Goal: Find specific page/section: Find specific page/section

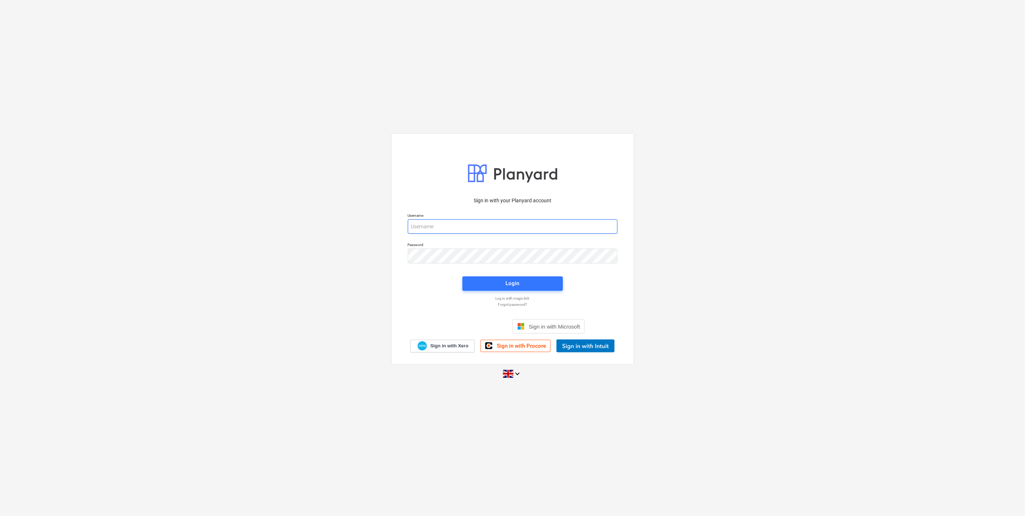
click at [469, 227] on input "email" at bounding box center [513, 226] width 210 height 14
type input "[EMAIL_ADDRESS][DOMAIN_NAME]"
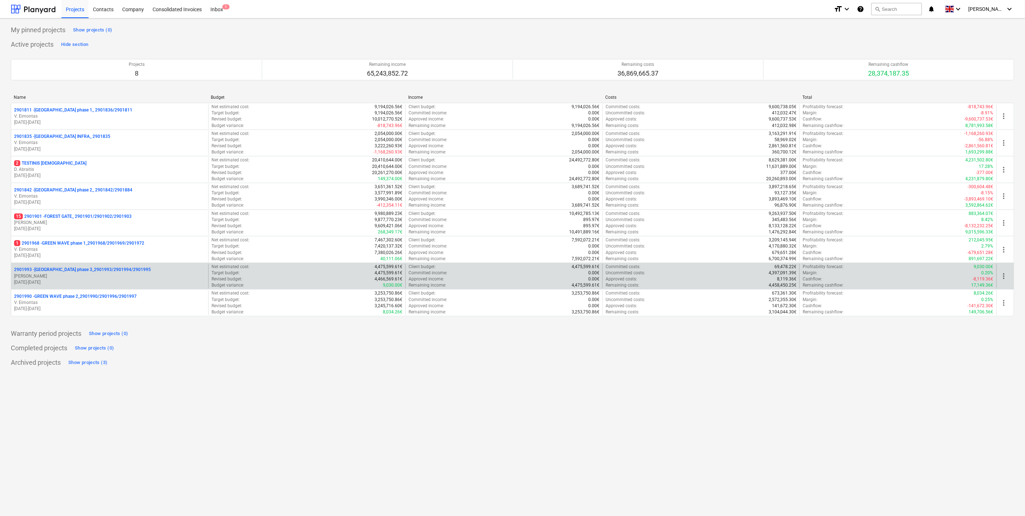
click at [97, 268] on p "2901993 - [GEOGRAPHIC_DATA] phase 3_2901993/2901994/2901995" at bounding box center [82, 269] width 137 height 6
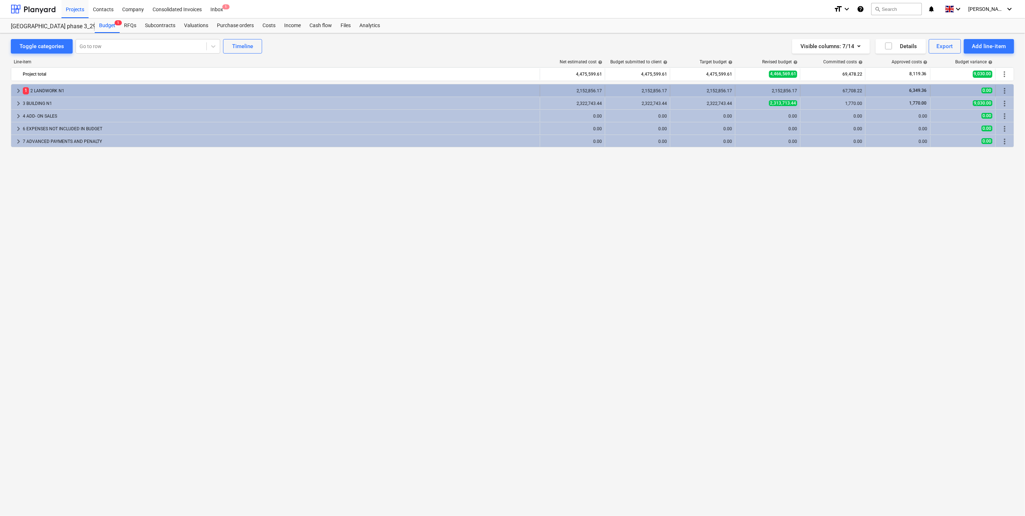
click at [22, 88] on span "keyboard_arrow_right" at bounding box center [18, 90] width 9 height 9
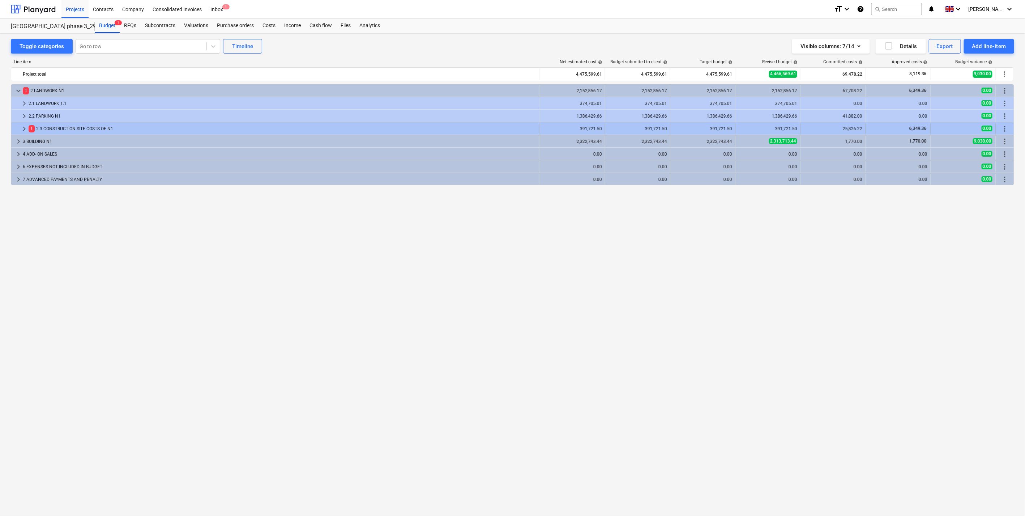
click at [23, 127] on span "keyboard_arrow_right" at bounding box center [24, 128] width 9 height 9
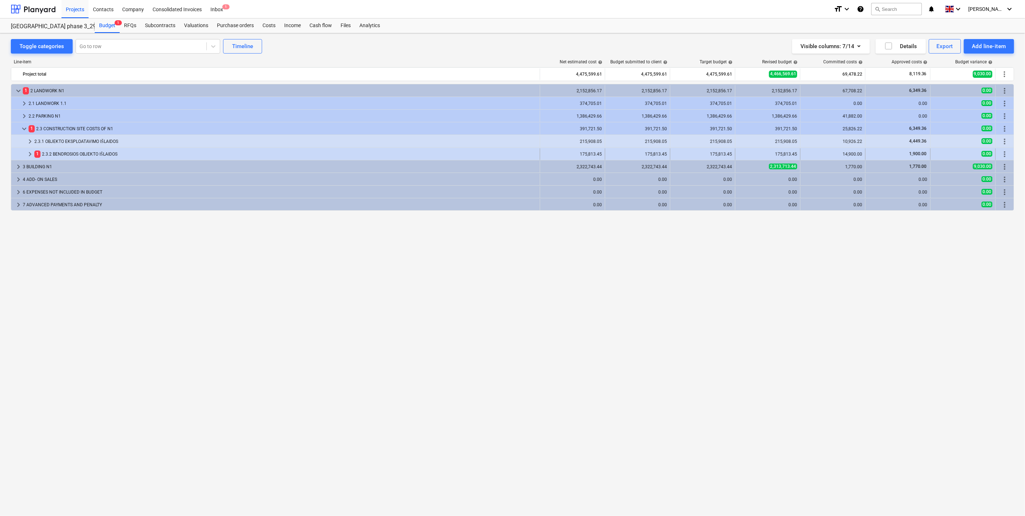
click at [33, 154] on span "keyboard_arrow_right" at bounding box center [30, 154] width 9 height 9
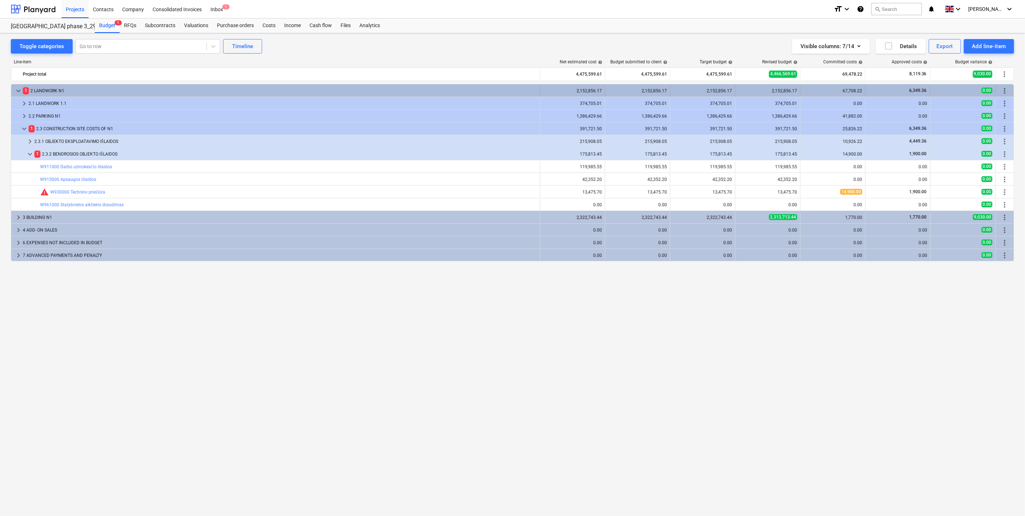
click at [18, 91] on span "keyboard_arrow_down" at bounding box center [18, 90] width 9 height 9
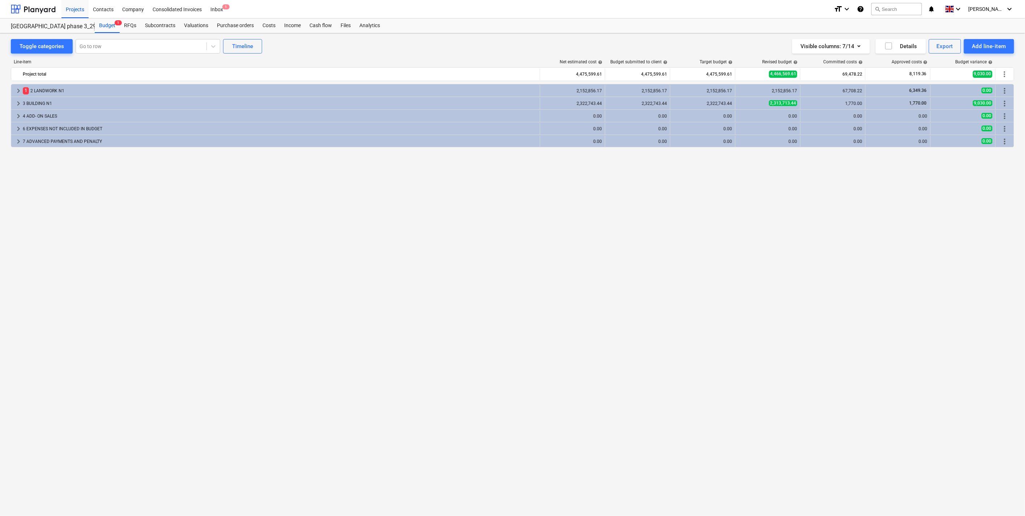
click at [838, 234] on div "keyboard_arrow_right 1 2 LANDWORK N1 2,152,856.17 2,152,856.17 2,152,856.17 2,1…" at bounding box center [512, 285] width 1003 height 402
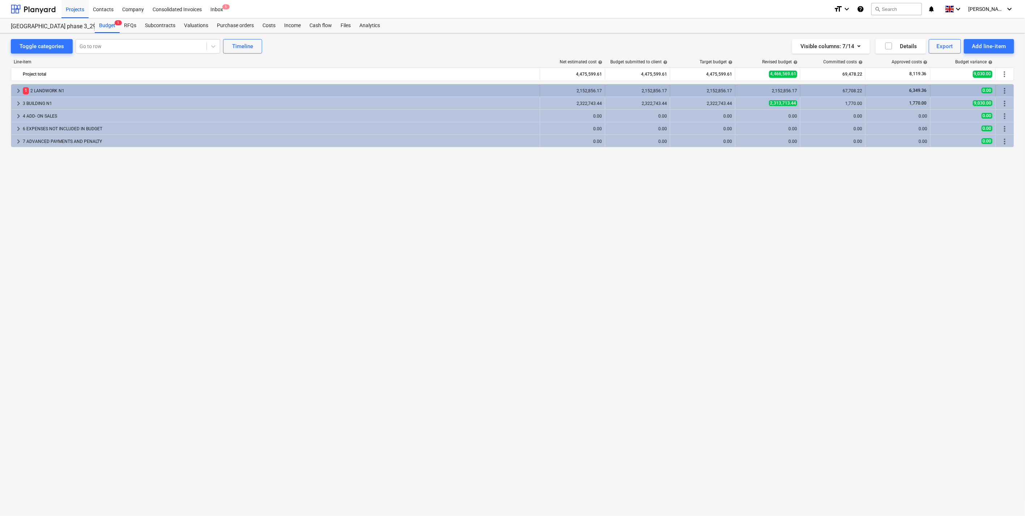
click at [15, 92] on span "keyboard_arrow_right" at bounding box center [18, 90] width 9 height 9
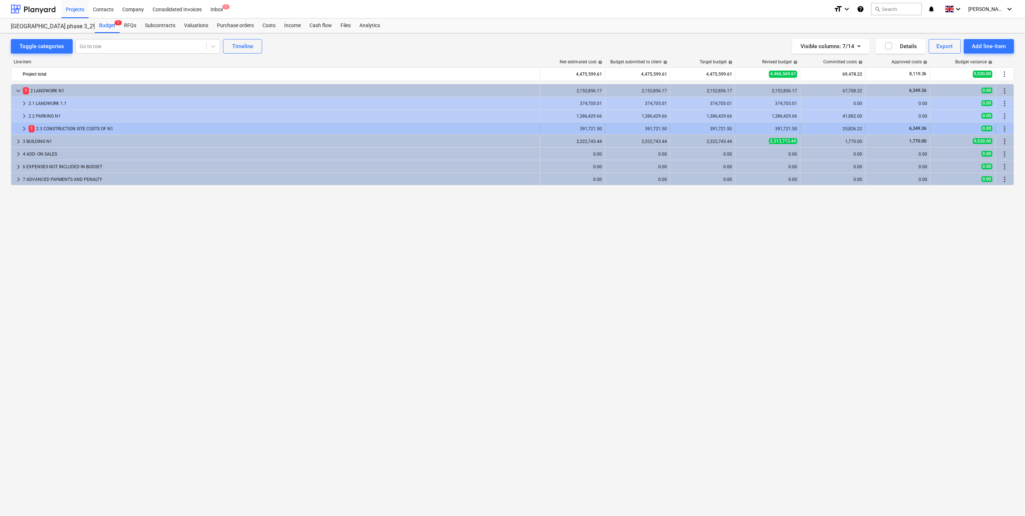
click at [20, 128] on span "keyboard_arrow_right" at bounding box center [24, 128] width 9 height 9
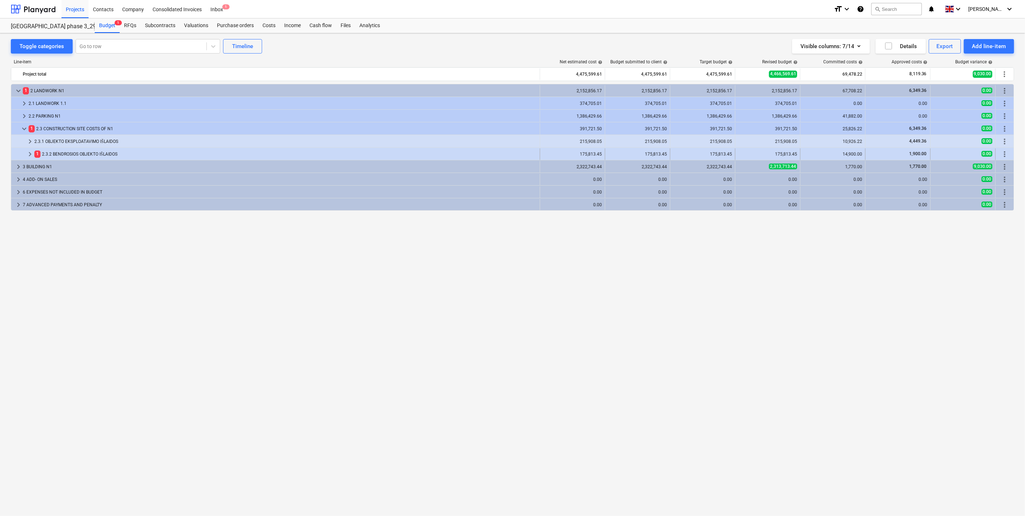
click at [27, 155] on span "keyboard_arrow_right" at bounding box center [30, 154] width 9 height 9
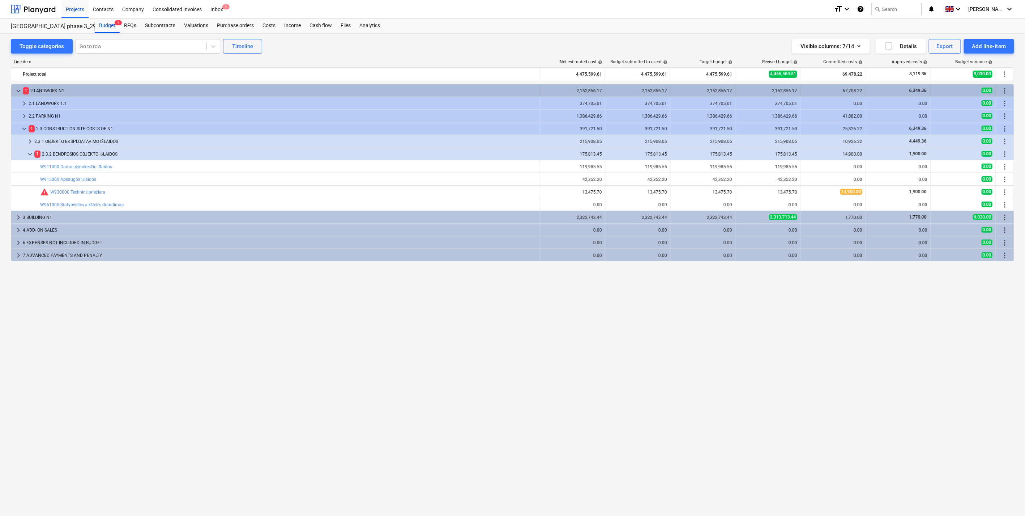
click at [14, 89] on span "keyboard_arrow_down" at bounding box center [18, 90] width 9 height 9
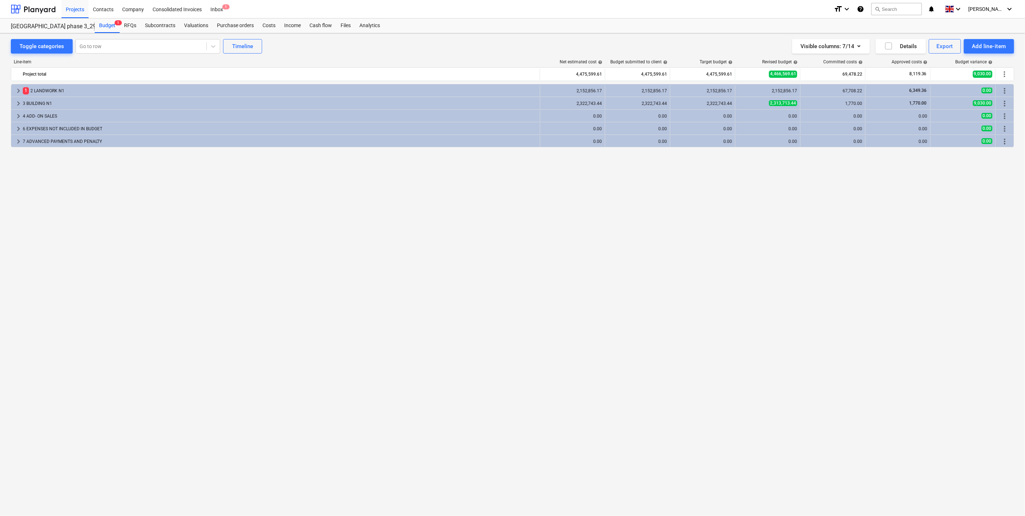
click at [508, 46] on div "Toggle categories Go to row Timeline Visible columns : 7/14 Details Export Add …" at bounding box center [512, 46] width 1003 height 14
click at [567, 45] on div "Visible columns : 7/14 Details Export Add line-item" at bounding box center [772, 46] width 486 height 14
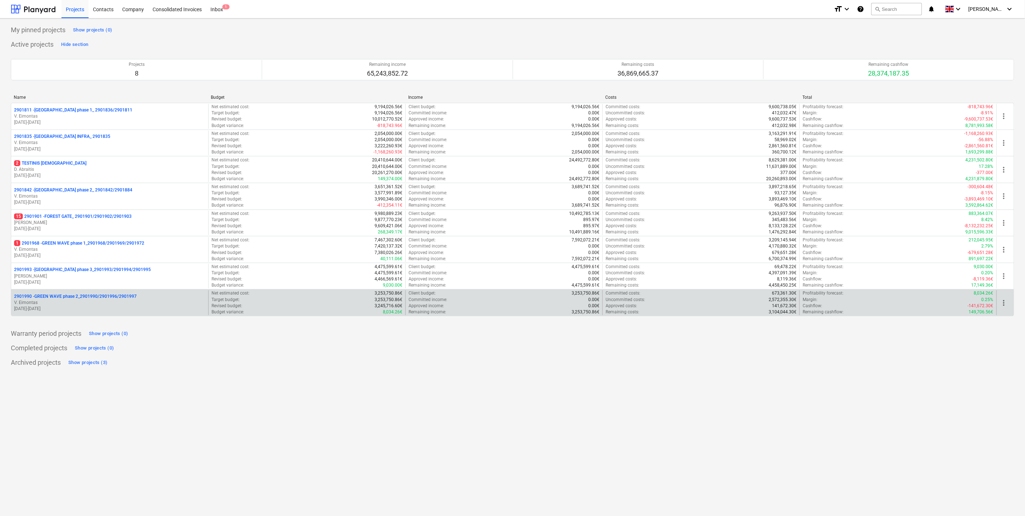
click at [91, 294] on p "2901990 - GREEN WAVE phase 2_2901990/2901996/2901997" at bounding box center [75, 296] width 123 height 6
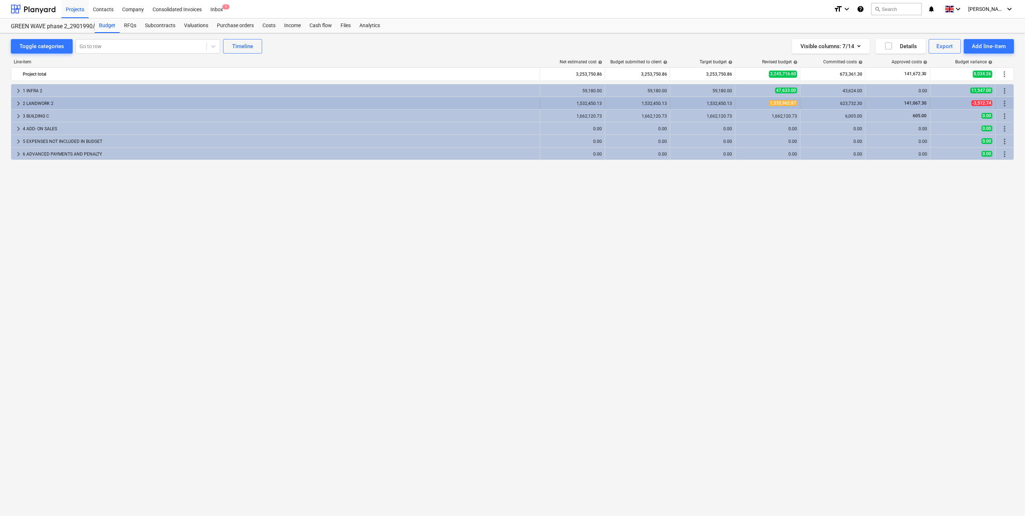
click at [13, 105] on div "keyboard_arrow_right 2 LANDWORK 2" at bounding box center [275, 104] width 529 height 12
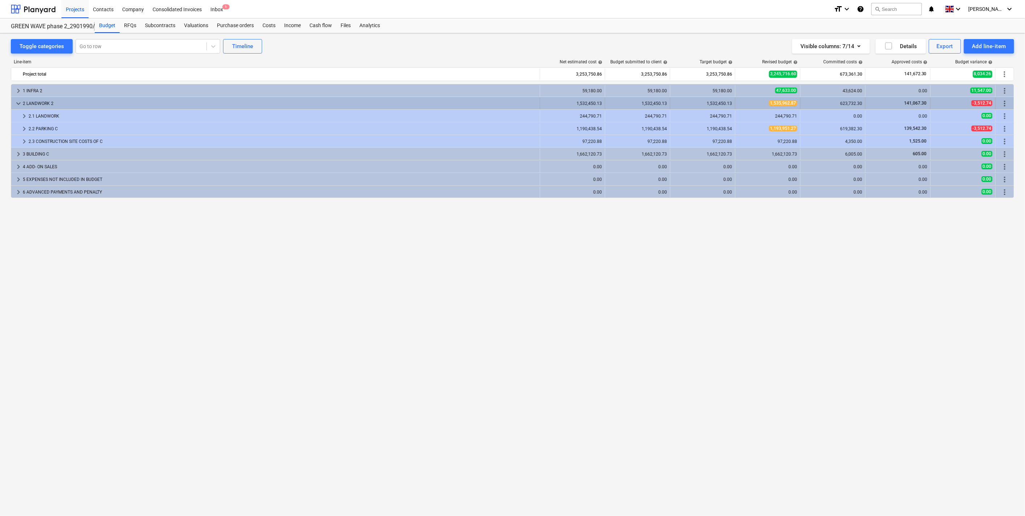
click at [15, 105] on span "keyboard_arrow_down" at bounding box center [18, 103] width 9 height 9
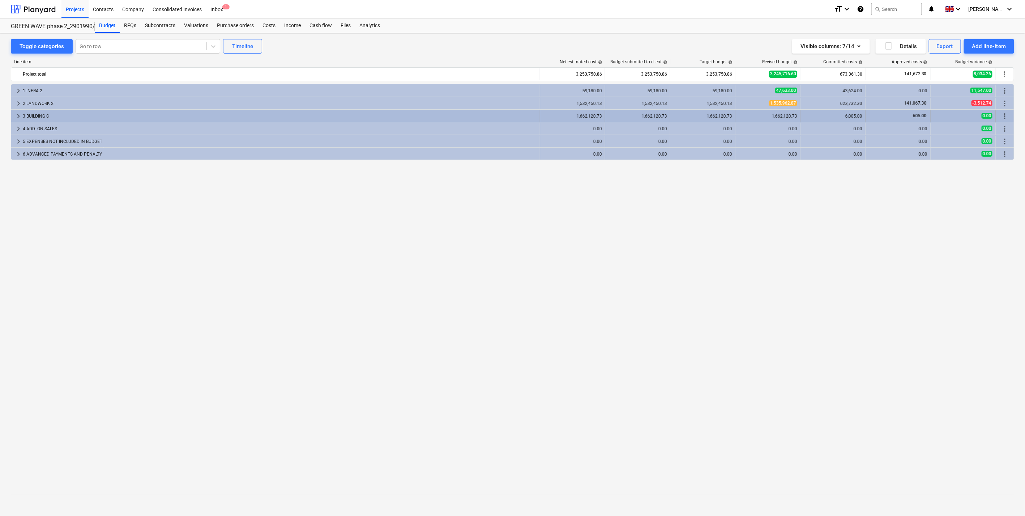
click at [18, 116] on span "keyboard_arrow_right" at bounding box center [18, 116] width 9 height 9
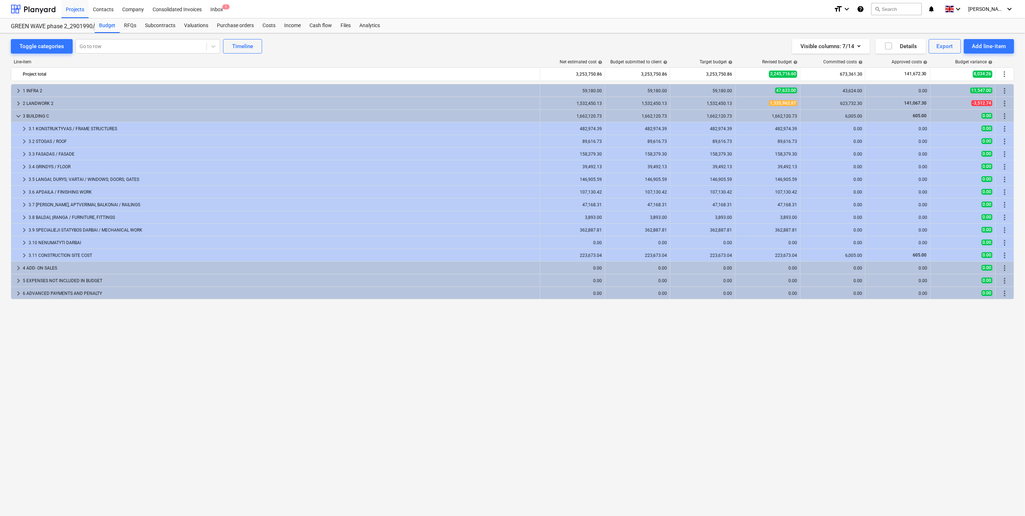
click at [18, 116] on span "keyboard_arrow_down" at bounding box center [18, 116] width 9 height 9
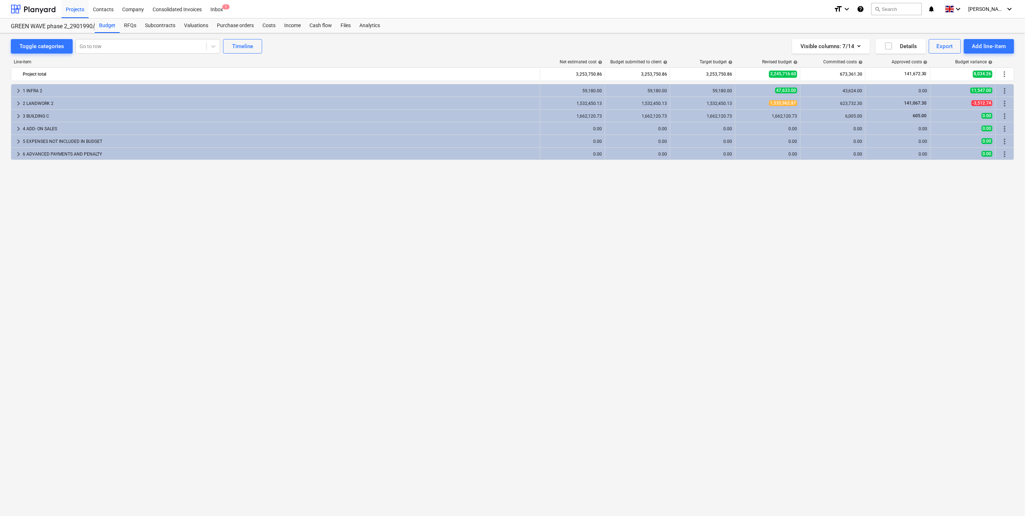
drag, startPoint x: 397, startPoint y: 55, endPoint x: 333, endPoint y: 40, distance: 65.1
click at [396, 55] on div "Line-item Net estimated cost help Budget submitted to client help Target budget…" at bounding box center [512, 274] width 1003 height 441
click at [371, 54] on div "Line-item Net estimated cost help Budget submitted to client help Target budget…" at bounding box center [512, 274] width 1003 height 441
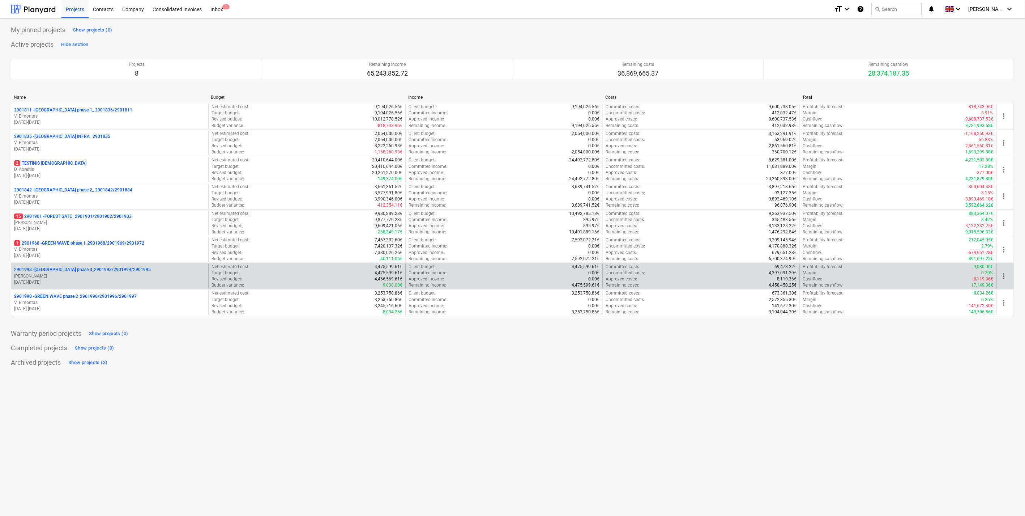
click at [98, 269] on p "2901993 - [GEOGRAPHIC_DATA] phase 3_2901993/2901994/2901995" at bounding box center [82, 269] width 137 height 6
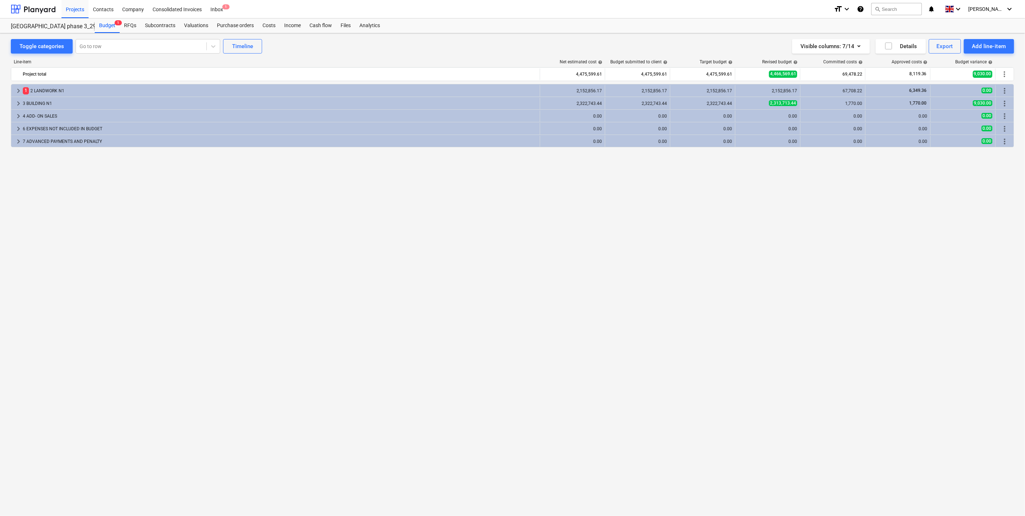
click at [424, 201] on div "keyboard_arrow_right 1 2 LANDWORK N1 2,152,856.17 2,152,856.17 2,152,856.17 2,1…" at bounding box center [512, 285] width 1003 height 402
